Goal: Task Accomplishment & Management: Use online tool/utility

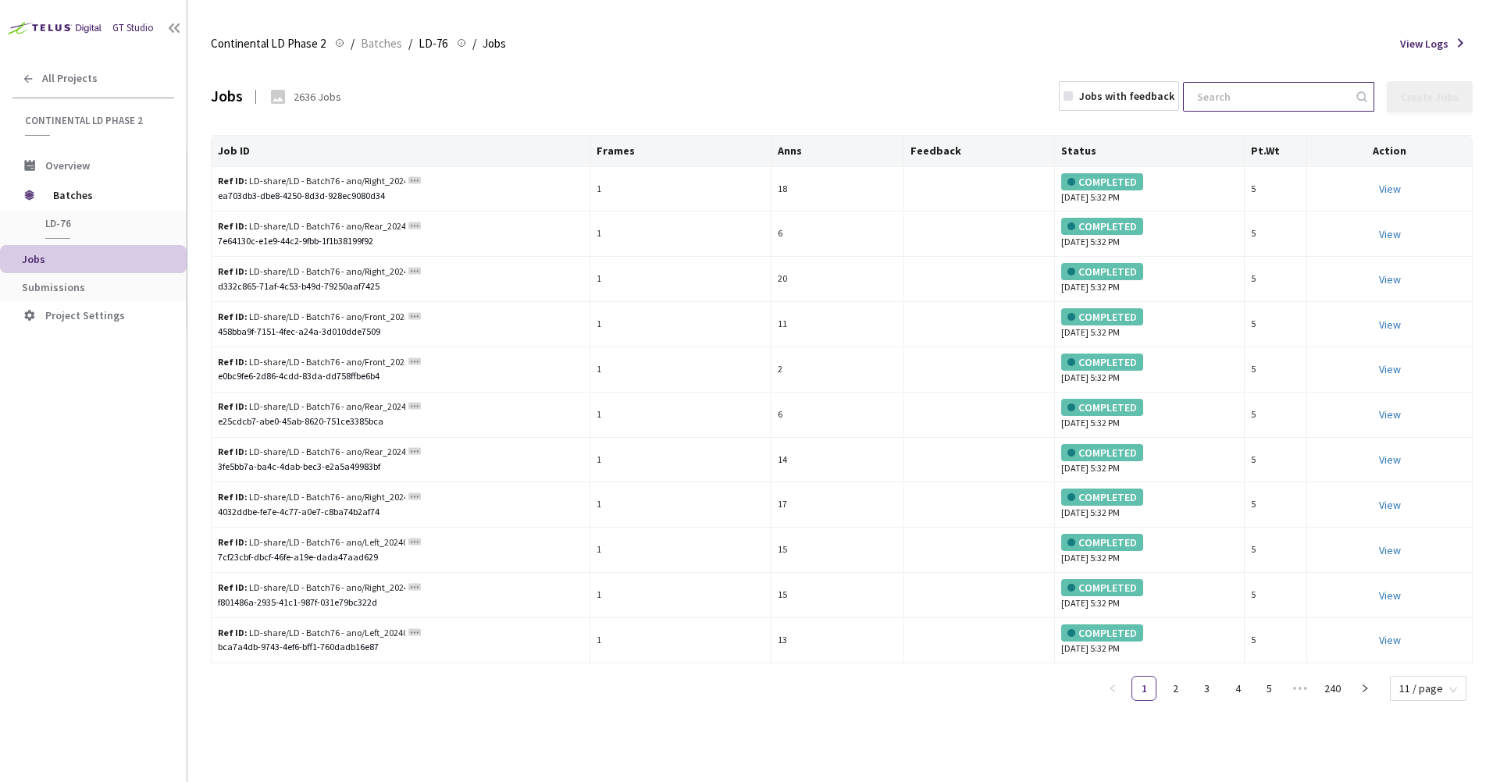
click at [1302, 95] on input at bounding box center [1270, 97] width 166 height 28
paste input "Front_20240717_1515_Pa_sony_Day_sunny_LD_Hightway_H14_1721197796250000"
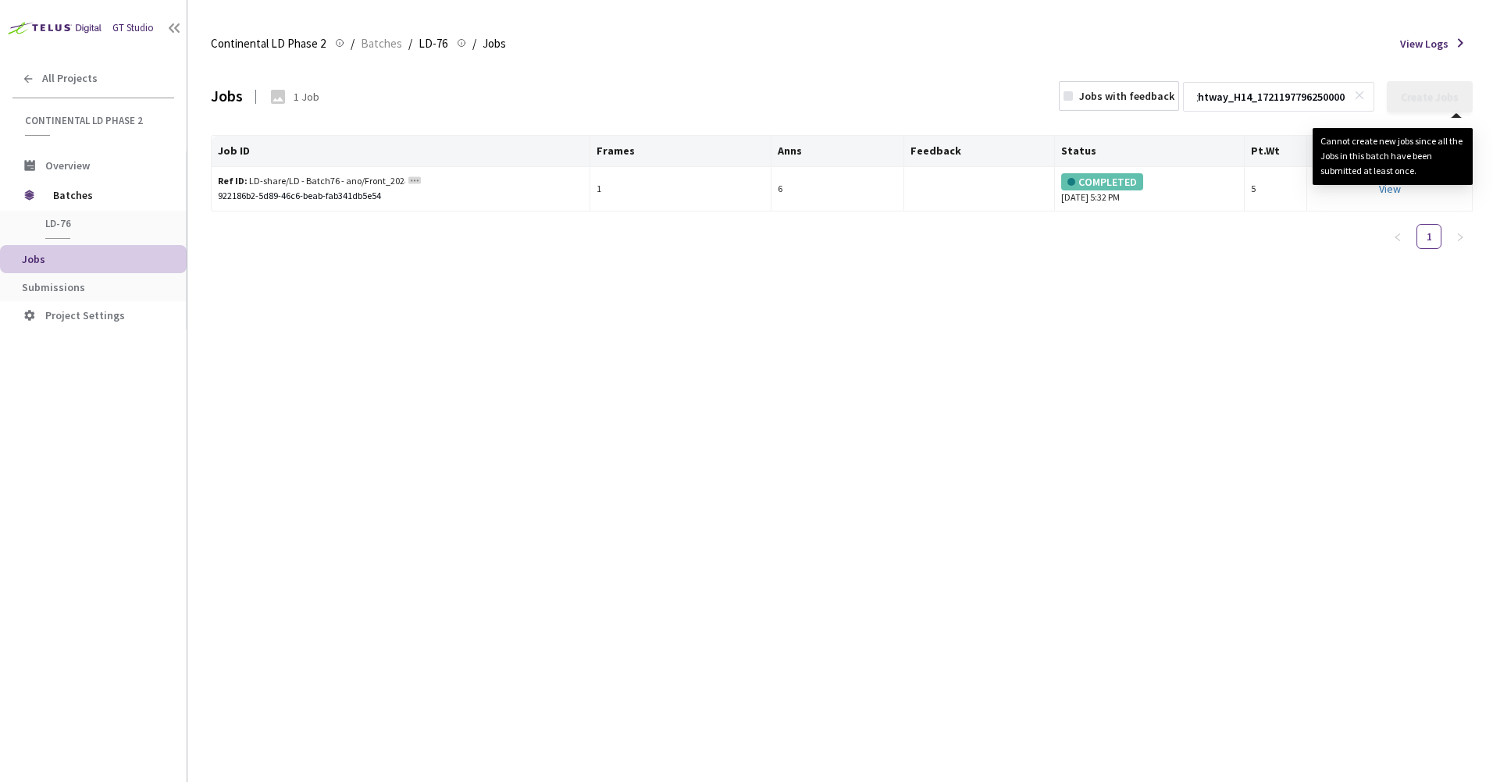
type input "Front_20240717_1515_Pa_sony_Day_sunny_LD_Hightway_H14_1721197796250000"
click at [1436, 103] on div "Create Jobs" at bounding box center [1429, 97] width 58 height 12
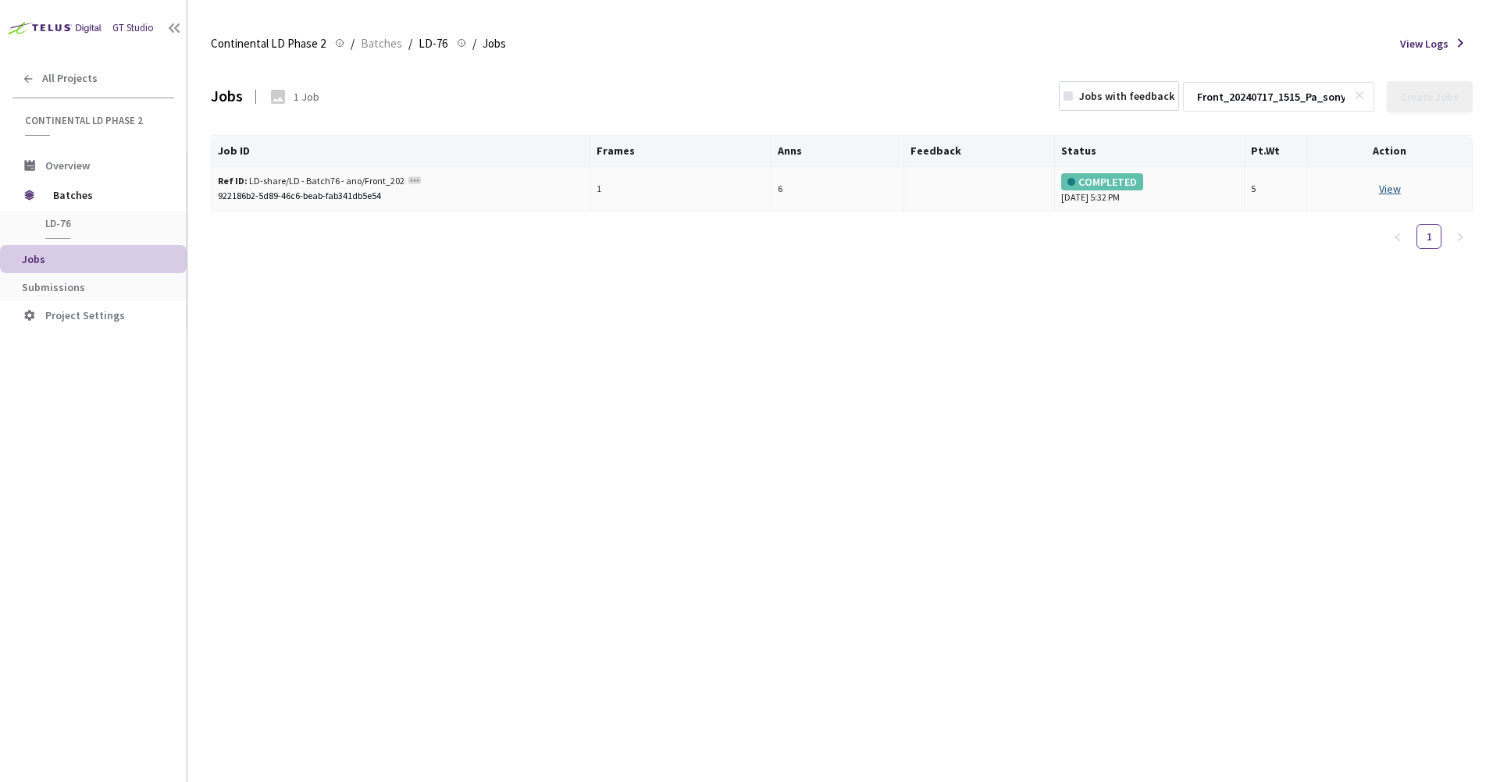
click at [1384, 192] on link "View" at bounding box center [1390, 189] width 22 height 14
